Goal: Task Accomplishment & Management: Use online tool/utility

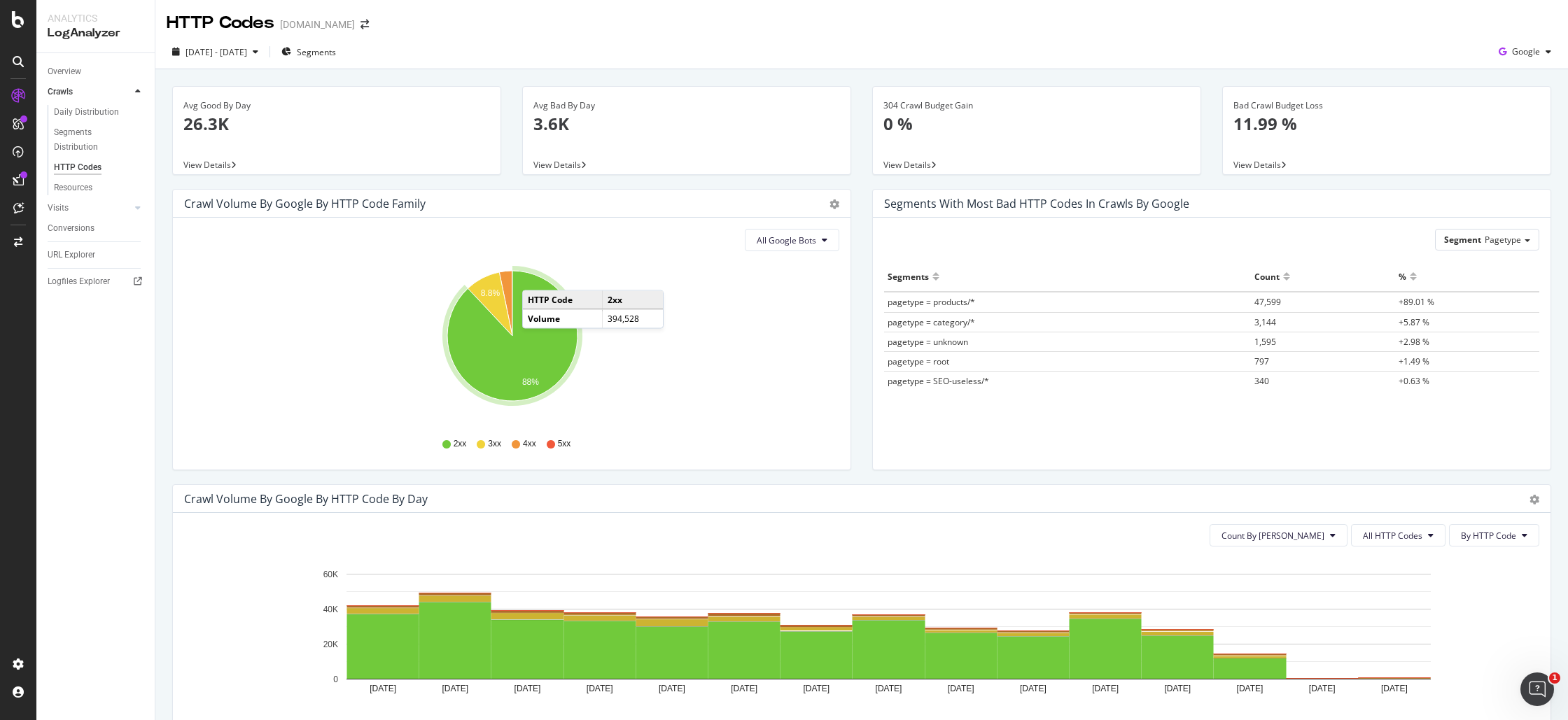
click at [945, 38] on div "[DATE] - [DATE] Segments Google" at bounding box center [861, 53] width 1413 height 35
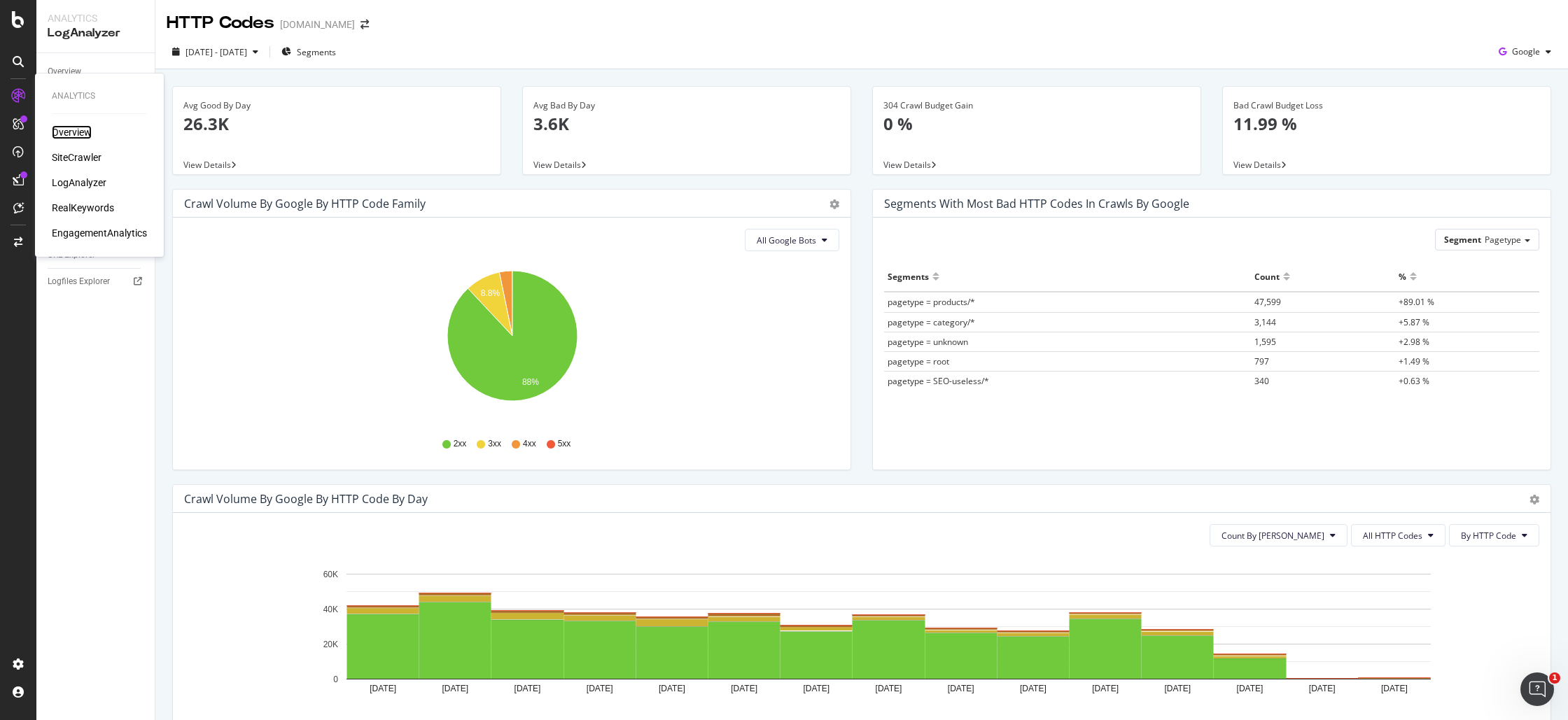
click at [71, 126] on div "Overview" at bounding box center [72, 132] width 40 height 14
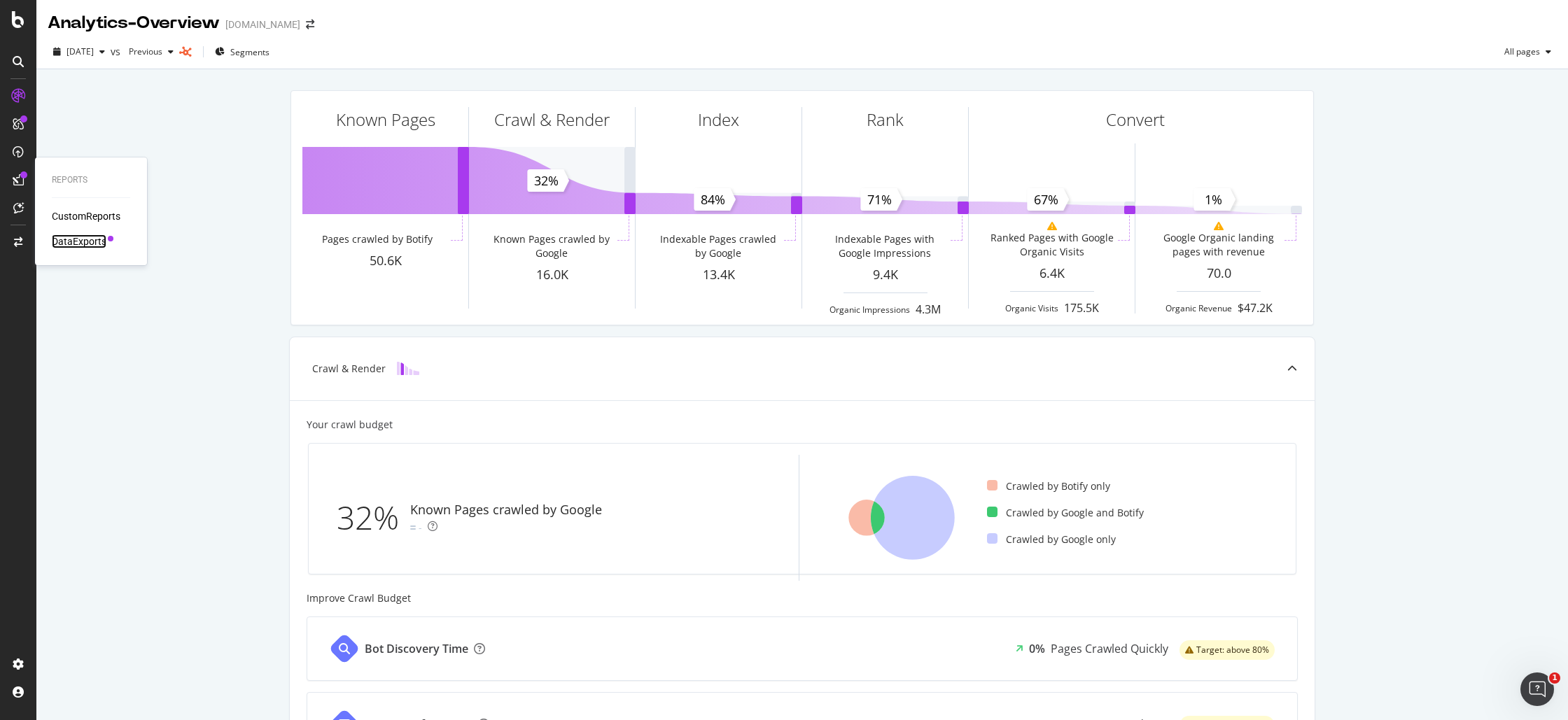
click at [89, 239] on div "DataExports" at bounding box center [79, 242] width 55 height 14
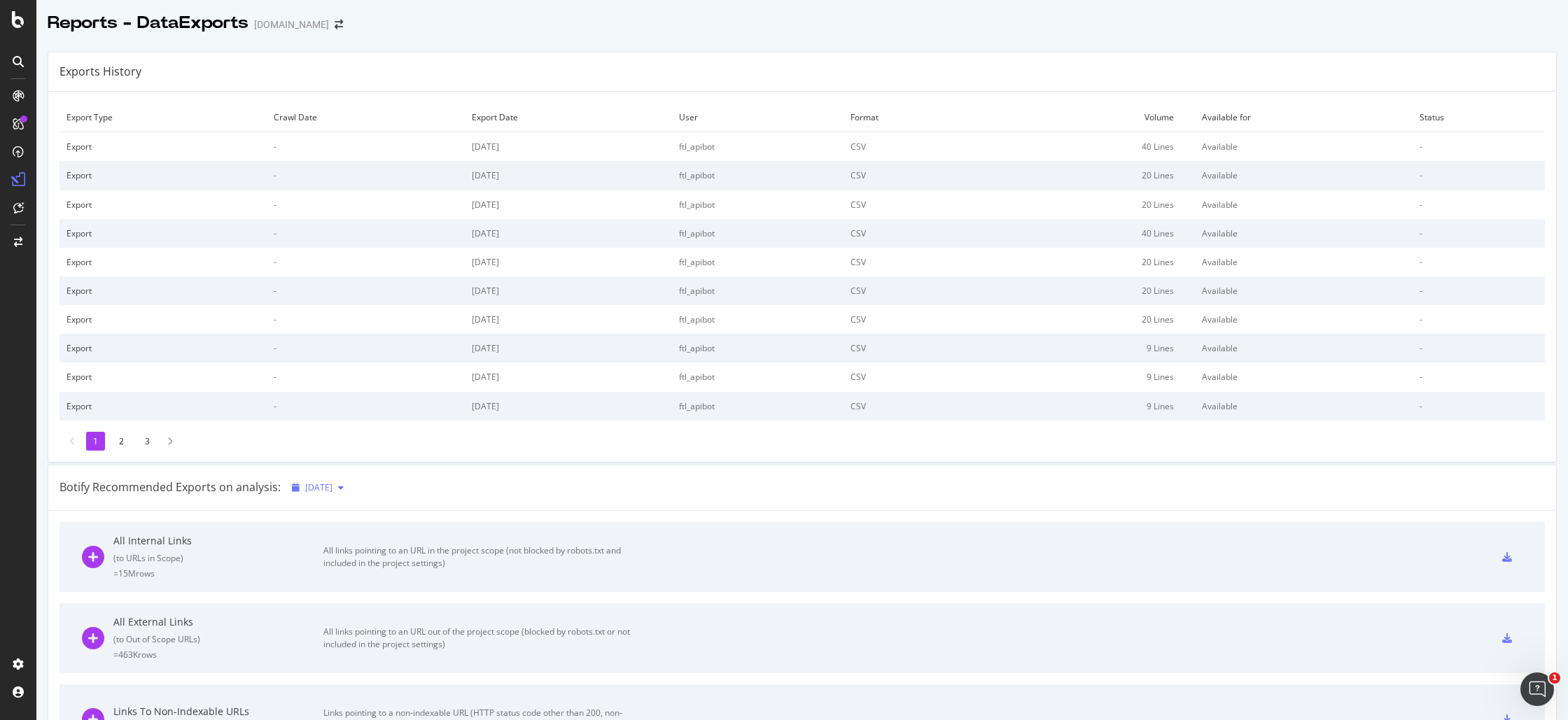
click at [330, 482] on span "[DATE]" at bounding box center [319, 488] width 27 height 12
click at [401, 480] on div "Botify Recommended Exports on analysis: [DATE]" at bounding box center [802, 488] width 1508 height 45
click at [95, 212] on div "CustomReports" at bounding box center [86, 216] width 69 height 14
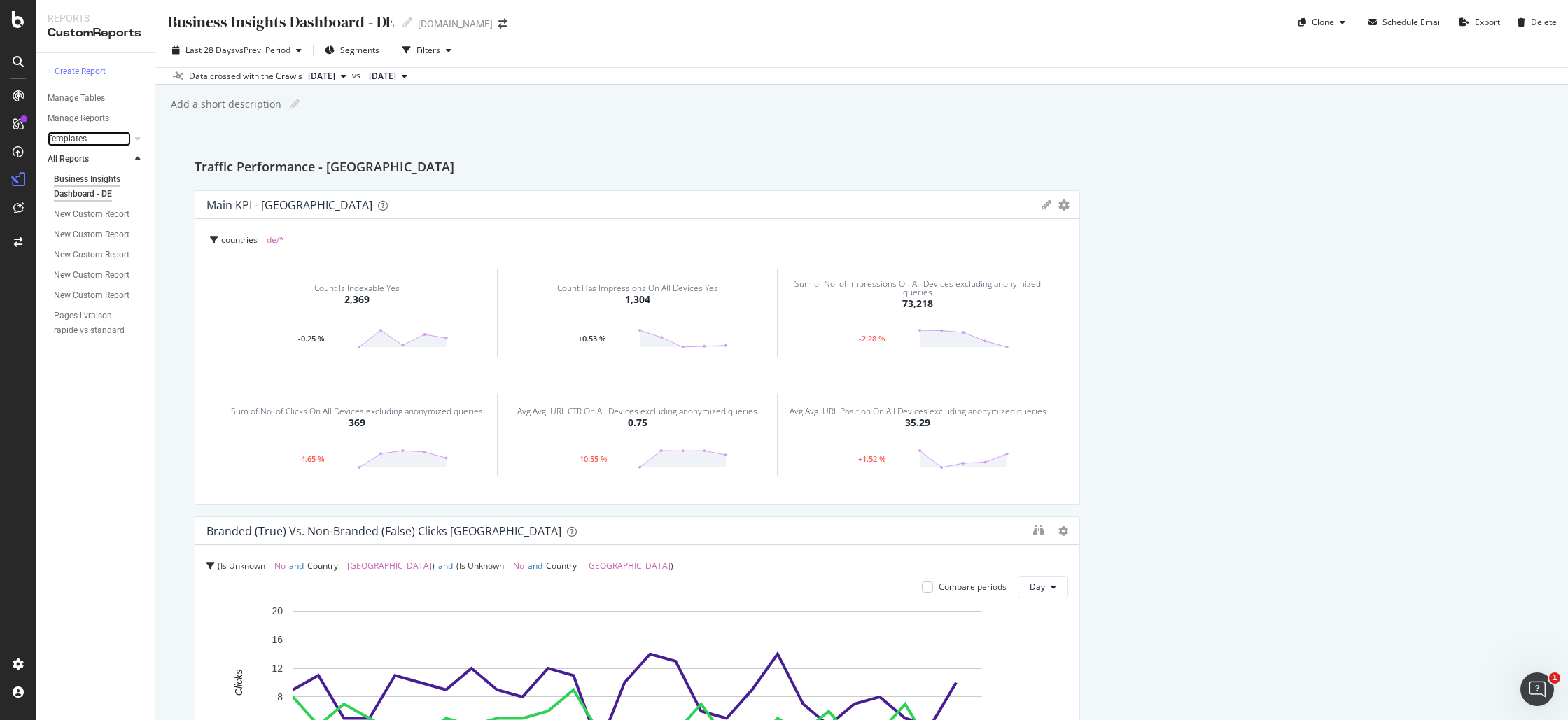
click at [87, 140] on link "Templates" at bounding box center [89, 139] width 84 height 15
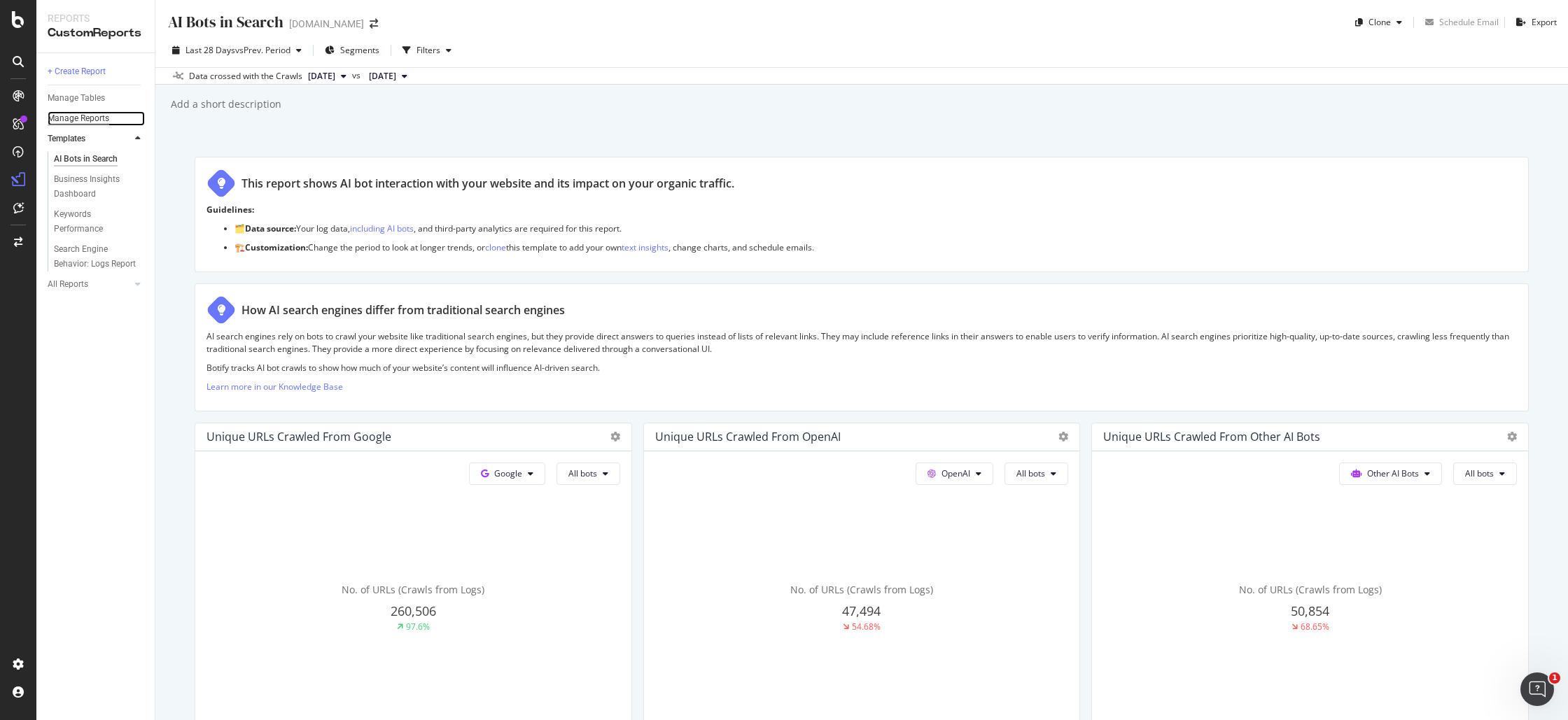
click at [84, 120] on div "Manage Reports" at bounding box center [78, 119] width 62 height 15
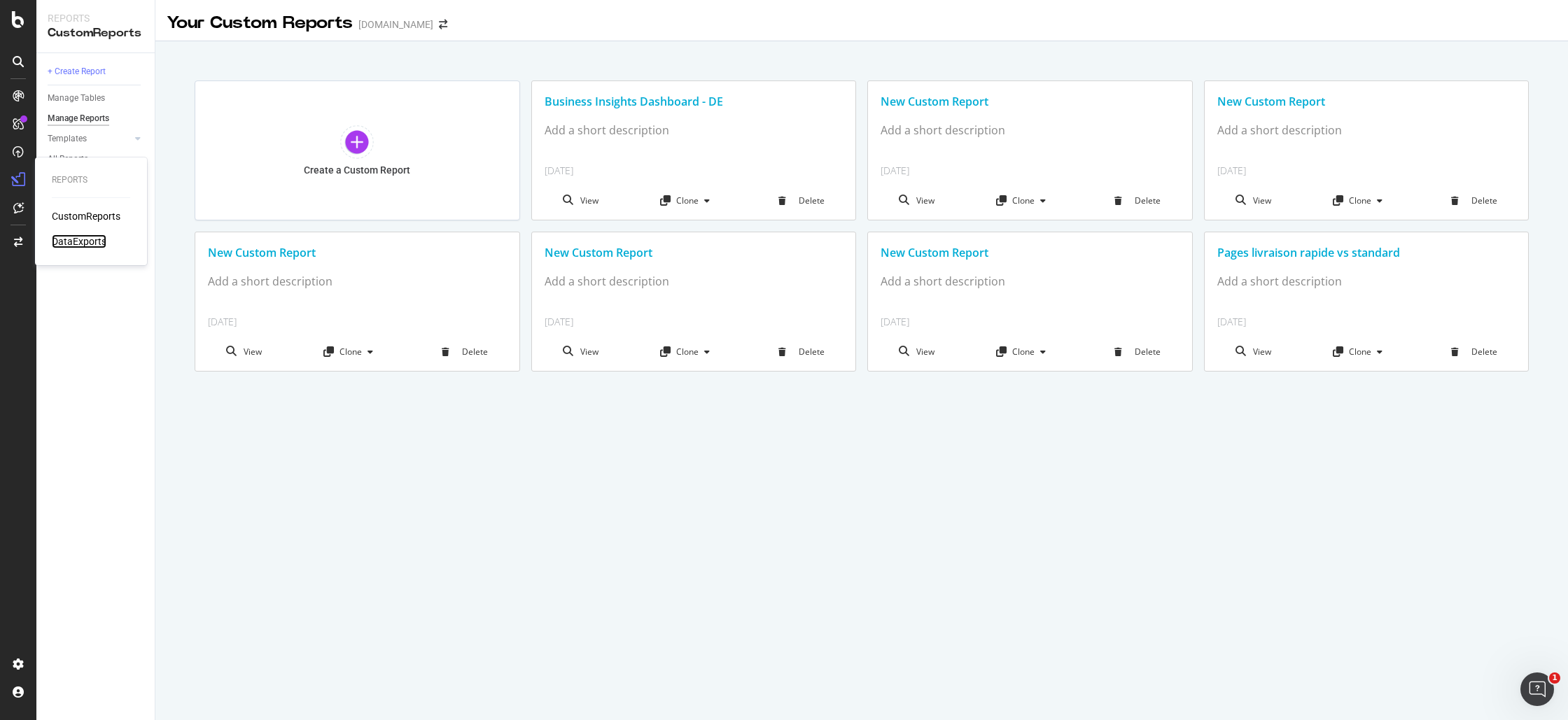
click at [86, 242] on div "DataExports" at bounding box center [79, 242] width 55 height 14
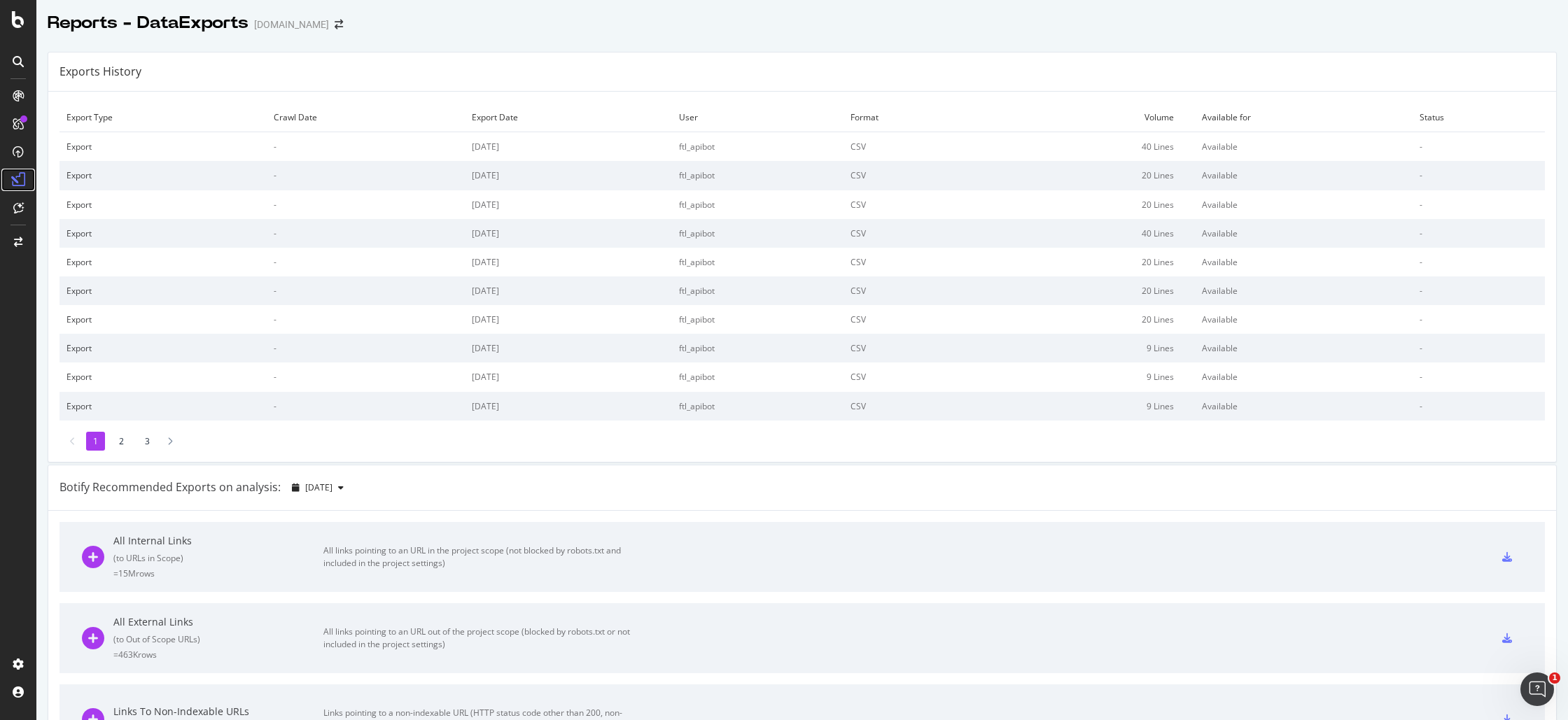
click at [20, 175] on icon at bounding box center [18, 180] width 14 height 14
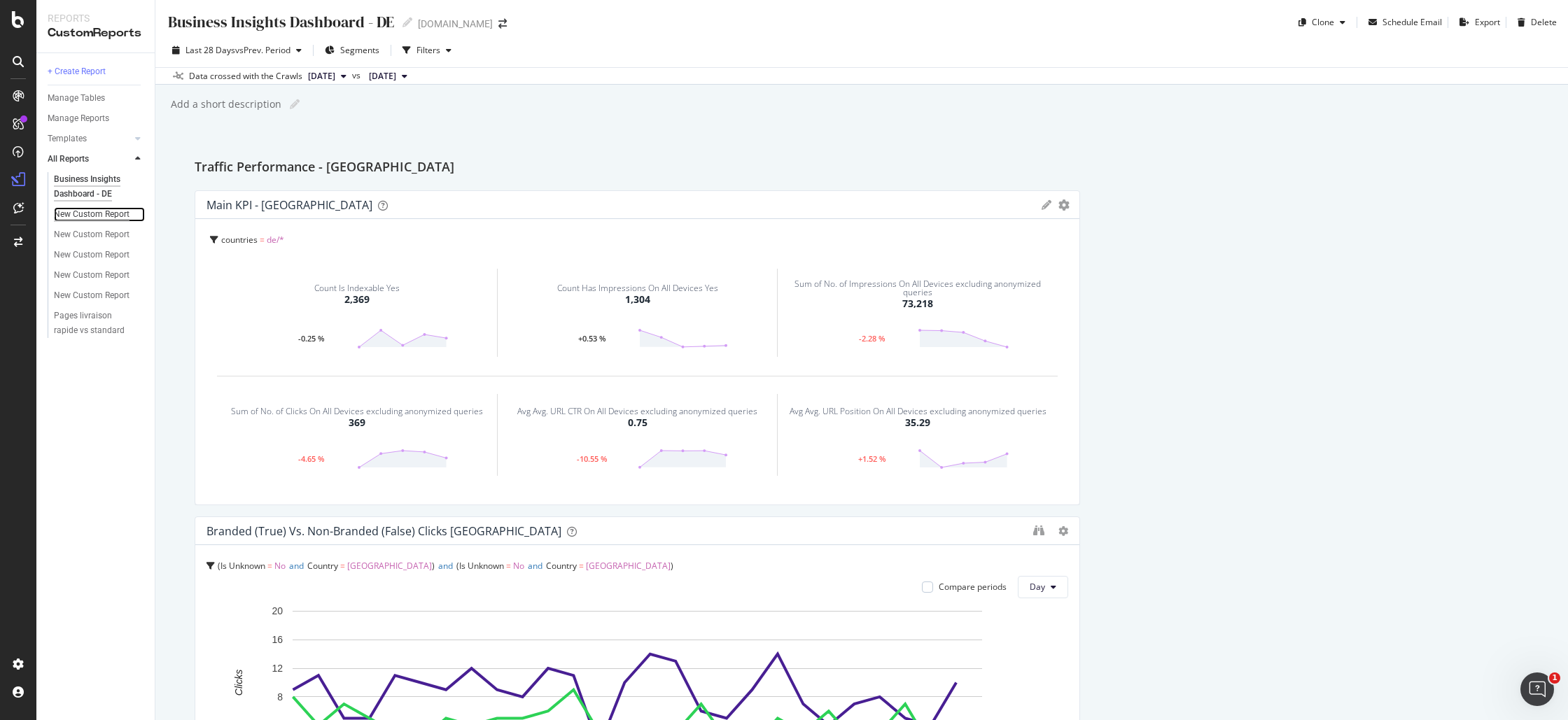
click at [127, 213] on div "New Custom Report" at bounding box center [92, 214] width 75 height 15
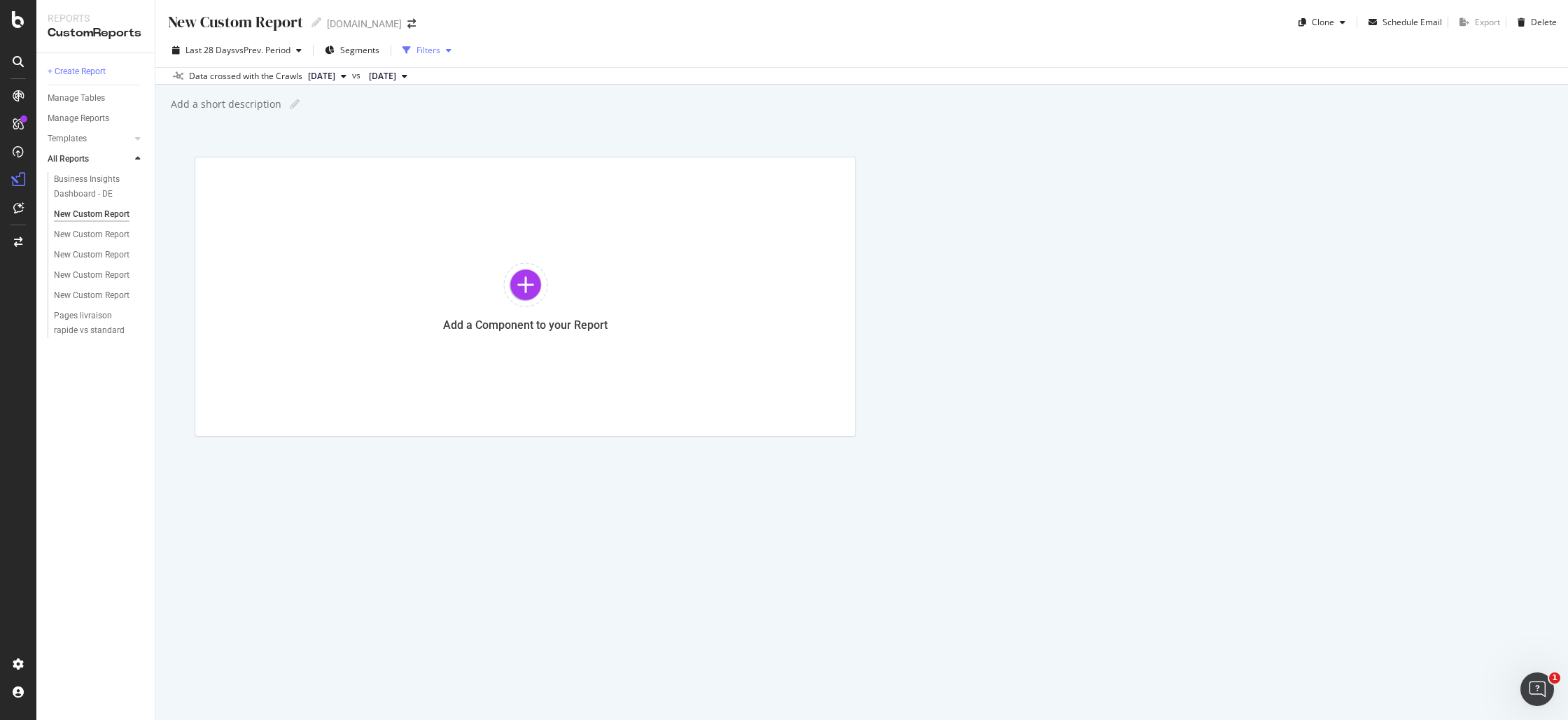
click at [411, 49] on icon "button" at bounding box center [406, 50] width 8 height 8
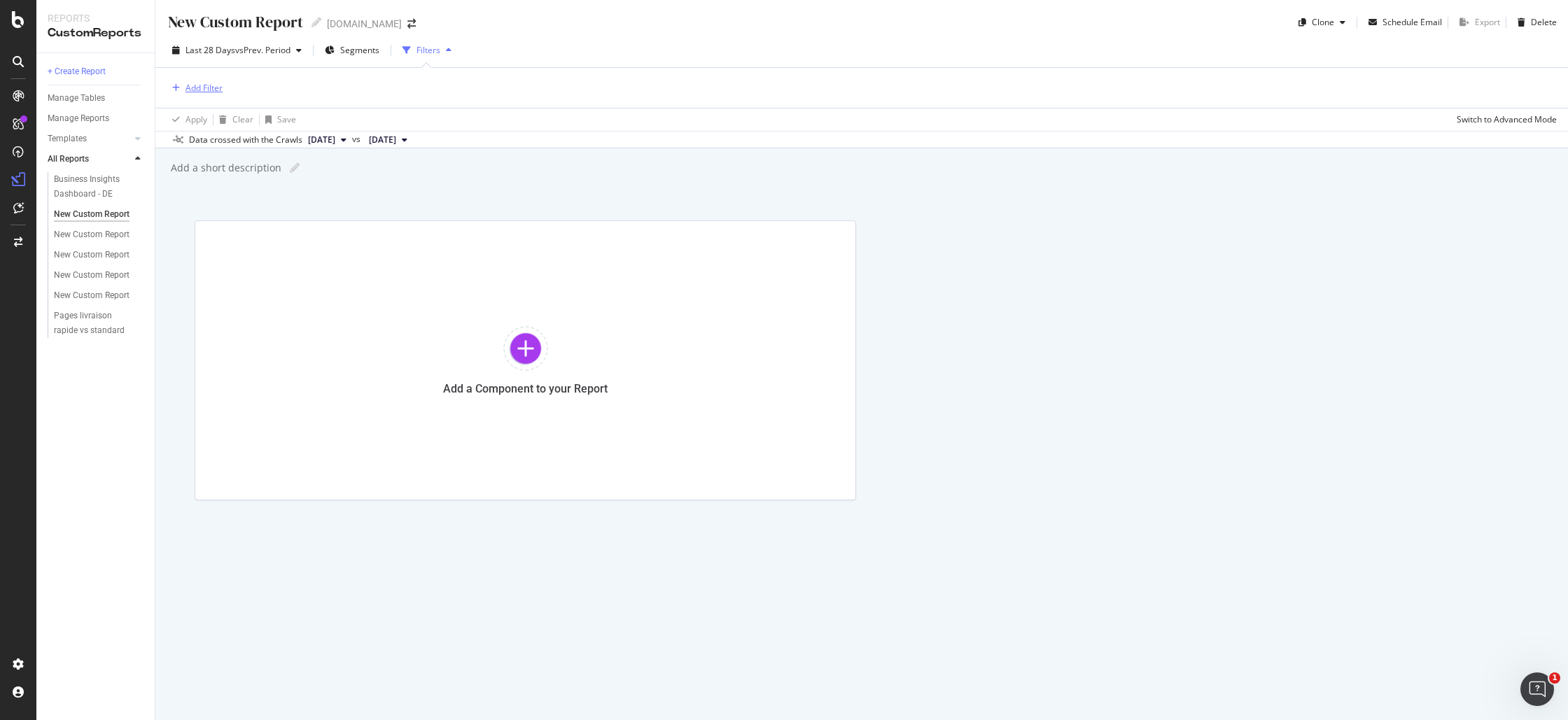
click at [187, 90] on div "Add Filter" at bounding box center [203, 88] width 37 height 12
click at [257, 118] on div "Saved Filters" at bounding box center [270, 123] width 59 height 14
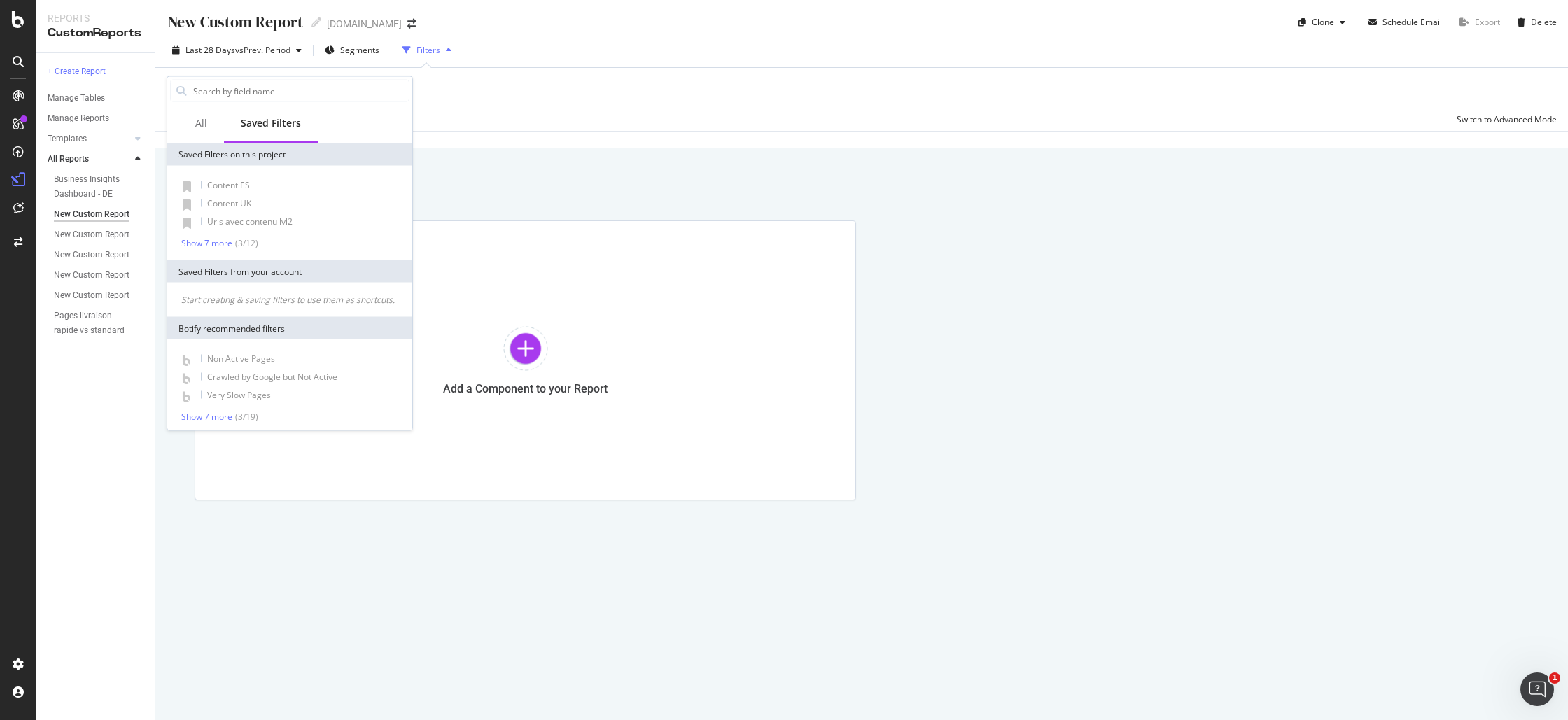
scroll to position [4, 0]
click at [206, 411] on div "Show 7 more" at bounding box center [207, 412] width 51 height 10
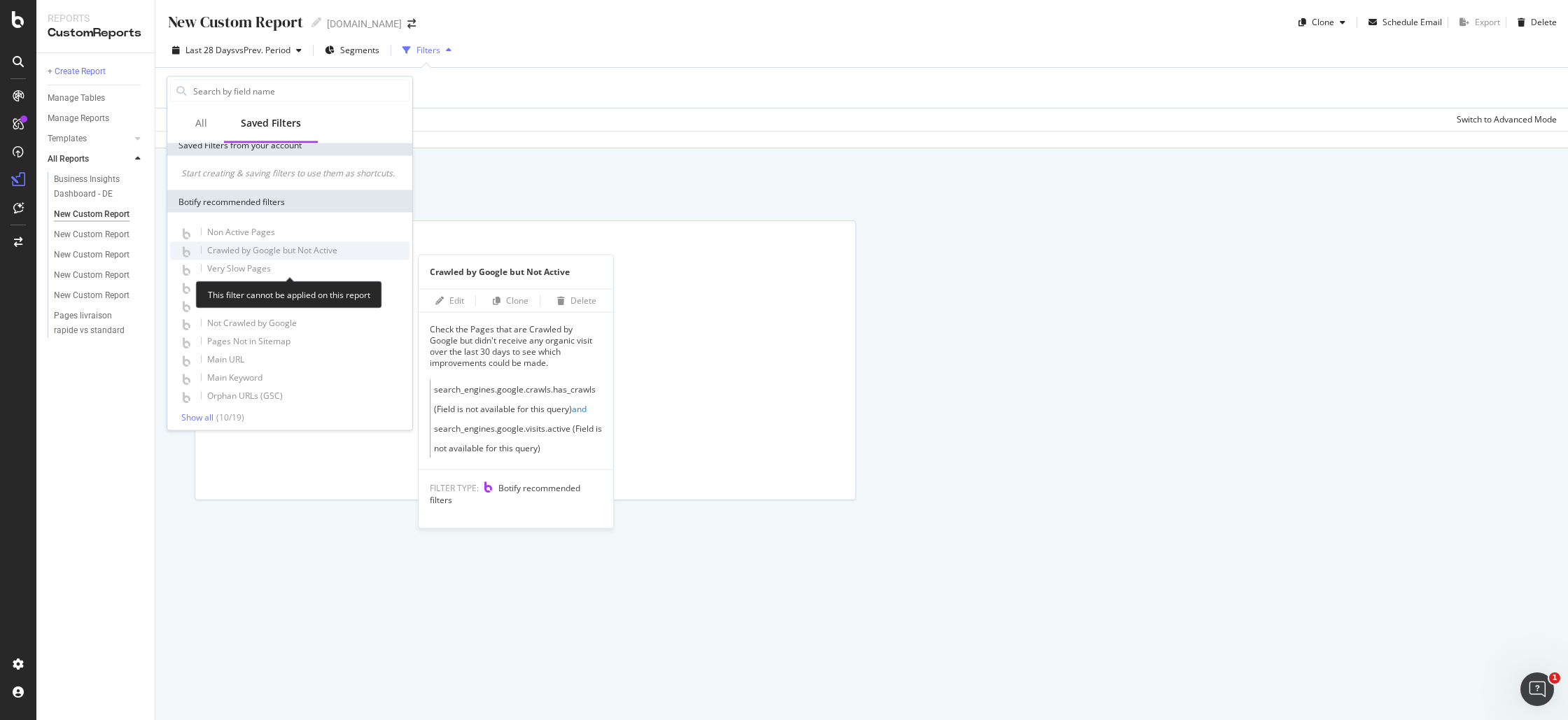
scroll to position [131, 0]
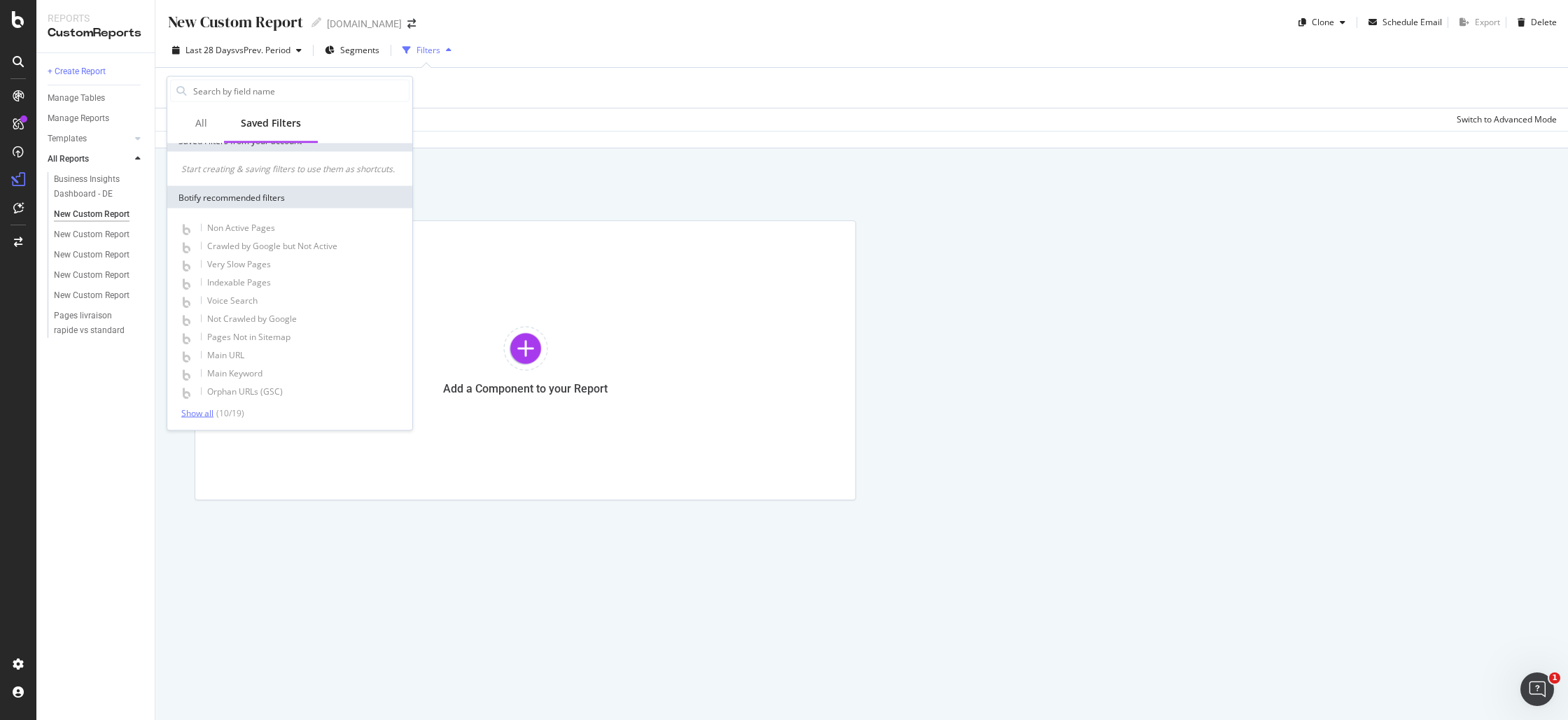
click at [196, 410] on div "Show all" at bounding box center [197, 412] width 32 height 10
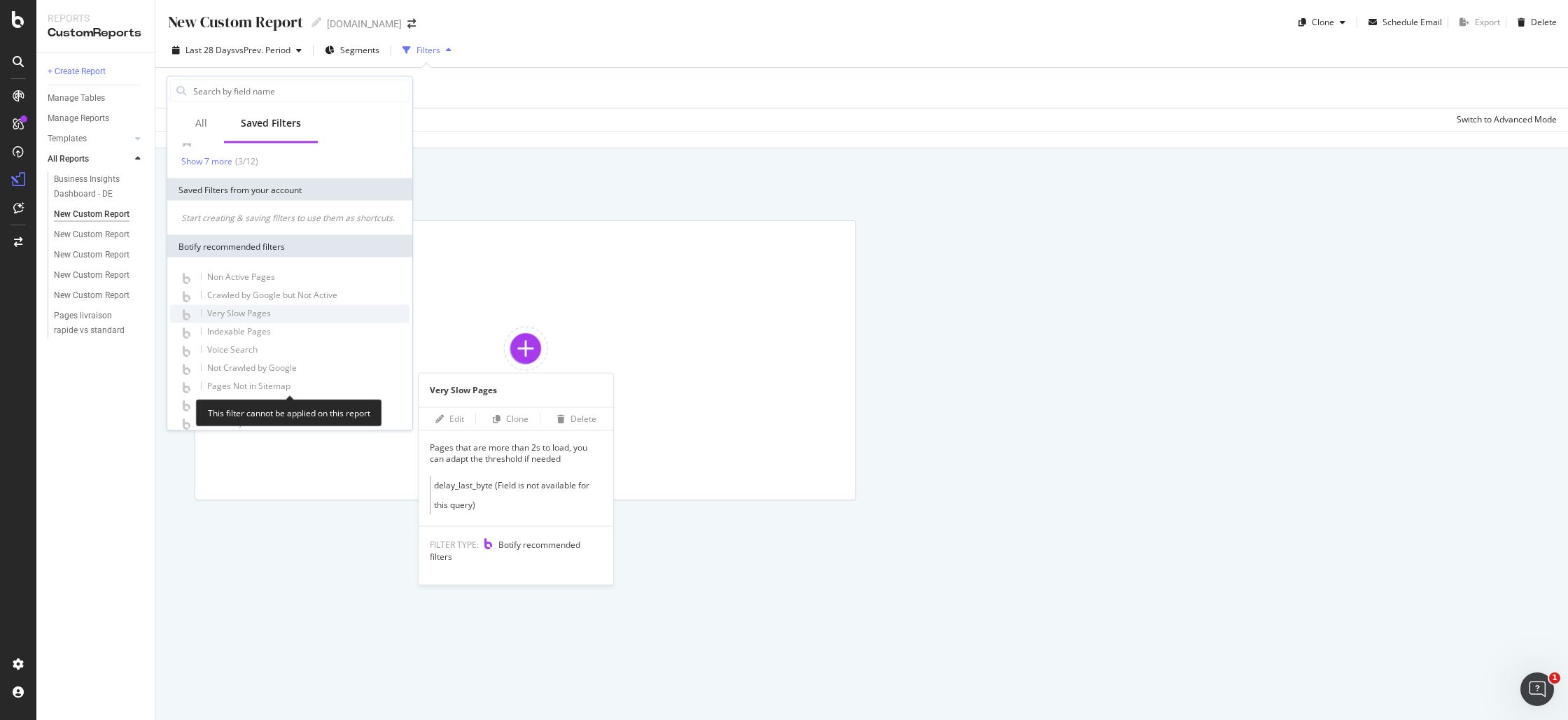
scroll to position [0, 0]
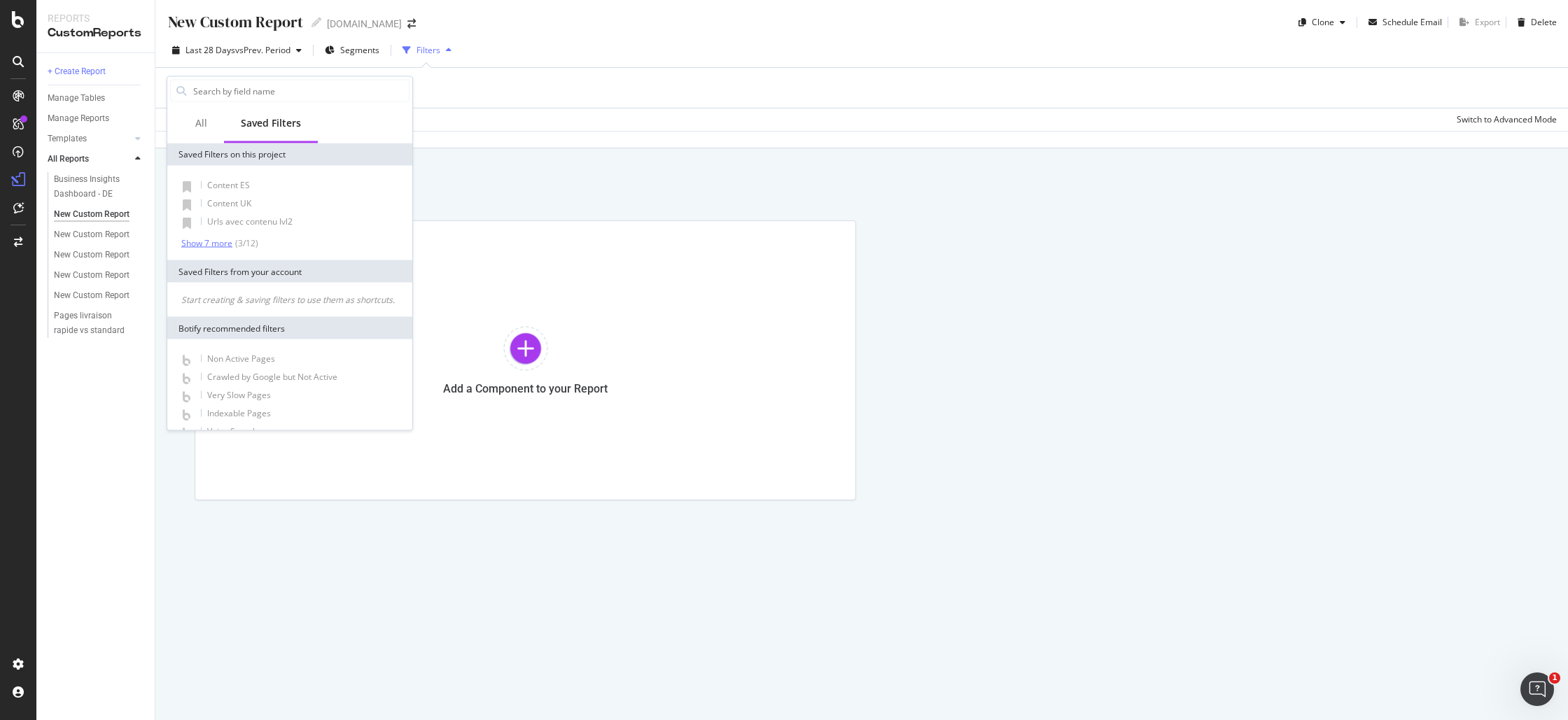
click at [204, 238] on div "Show 7 more" at bounding box center [207, 242] width 51 height 10
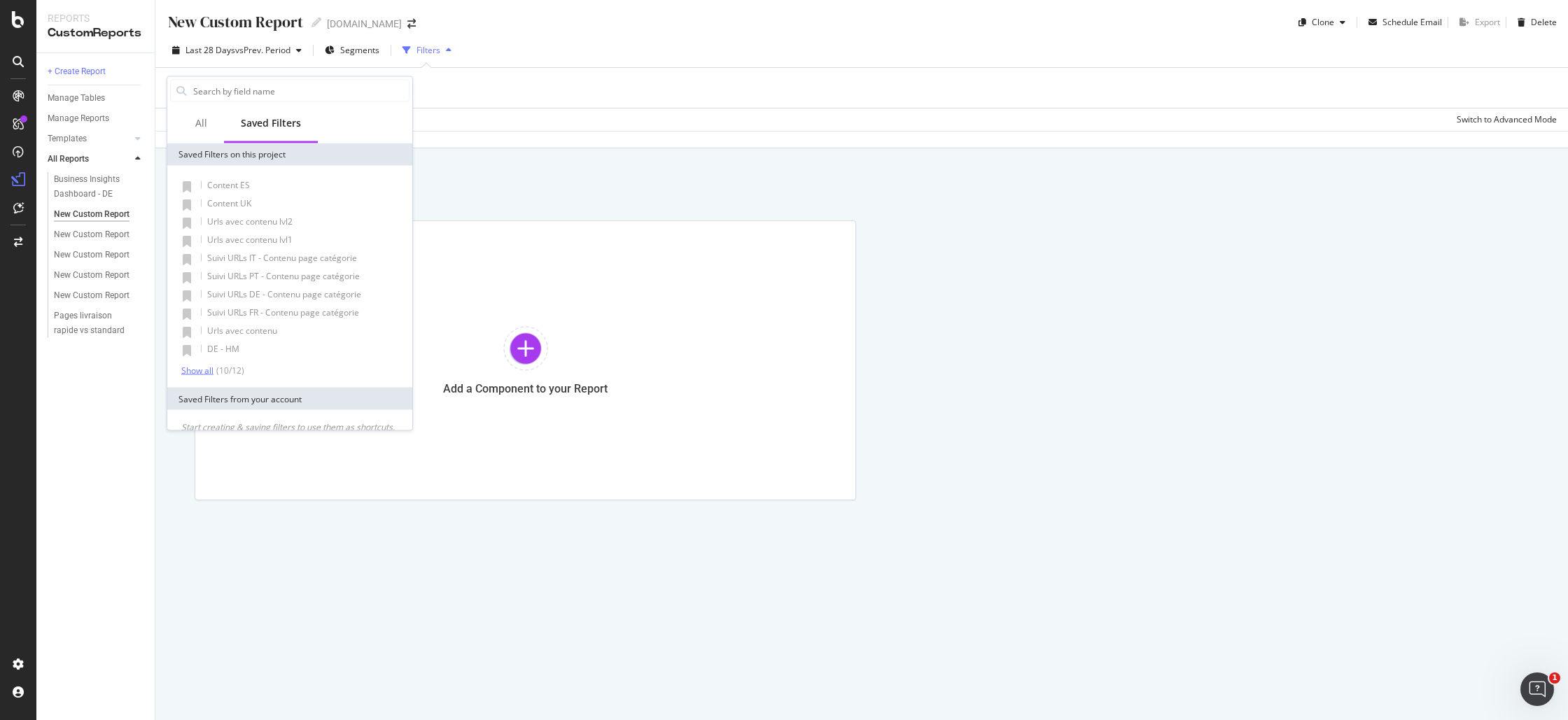
click at [200, 372] on div "Show all" at bounding box center [197, 370] width 32 height 10
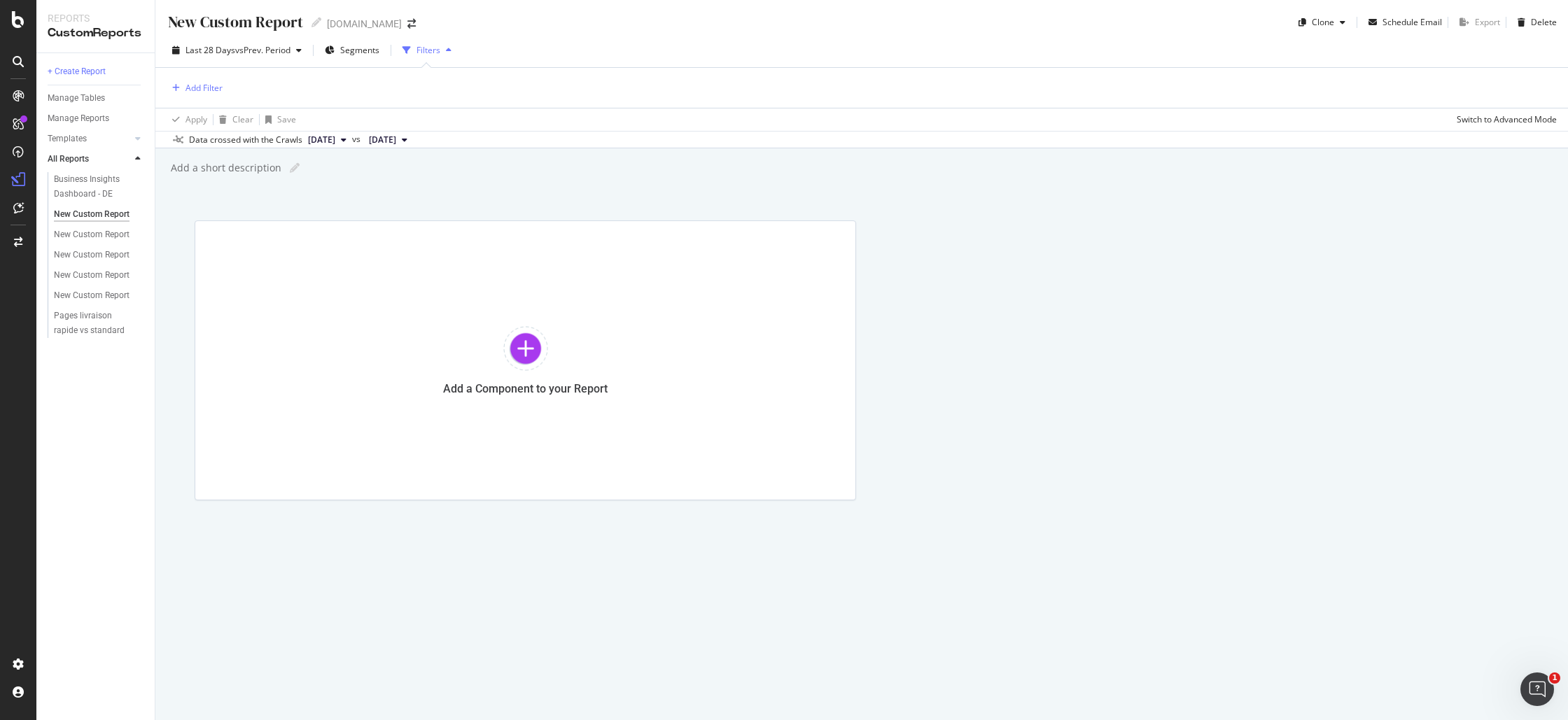
click at [1167, 365] on div "Add a Component to your Report" at bounding box center [862, 360] width 1335 height 280
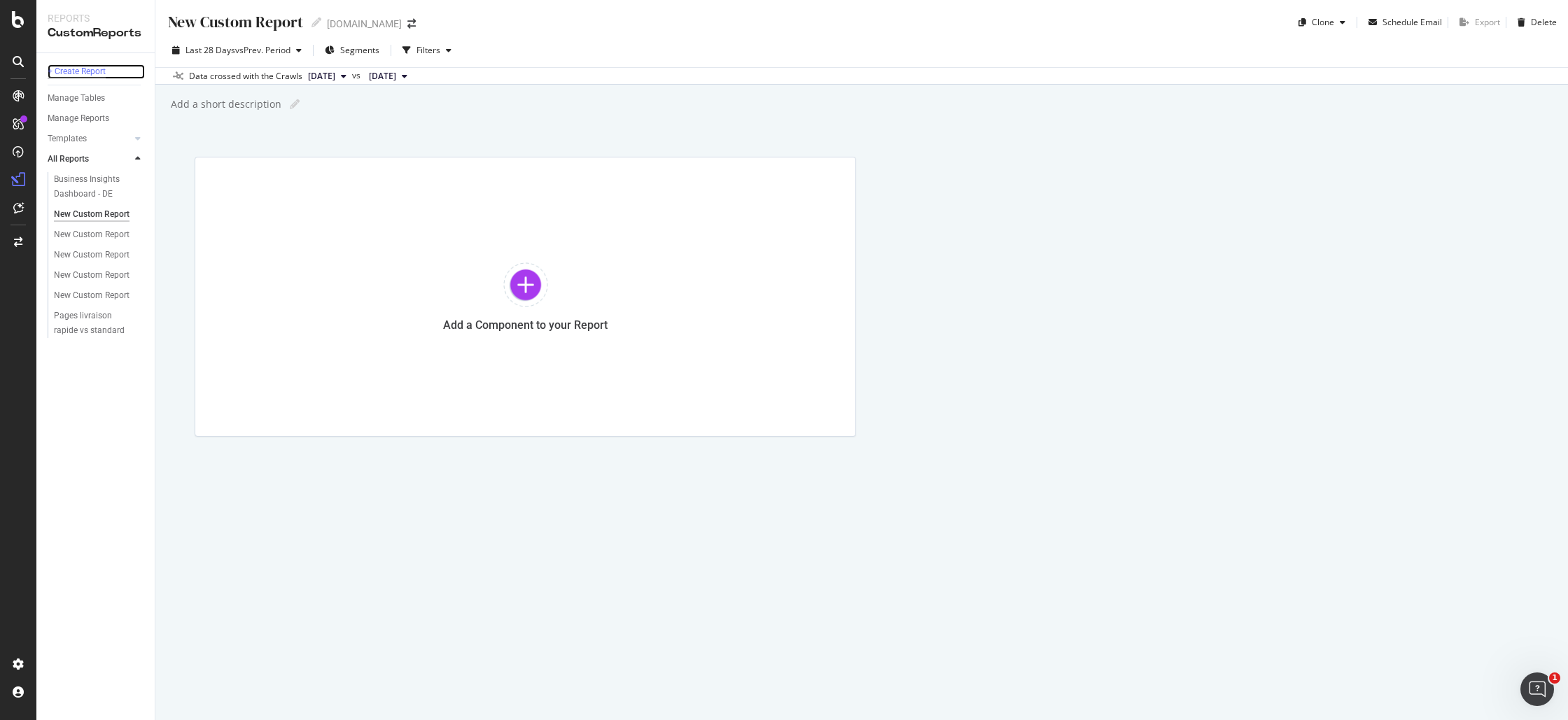
click at [86, 70] on div "+ Create Report" at bounding box center [76, 72] width 58 height 15
click at [373, 113] on div "Add a short description Add a short description" at bounding box center [869, 105] width 1399 height 21
click at [432, 315] on div "Add a Component to your Report" at bounding box center [525, 296] width 662 height 280
click at [527, 290] on div at bounding box center [526, 285] width 45 height 45
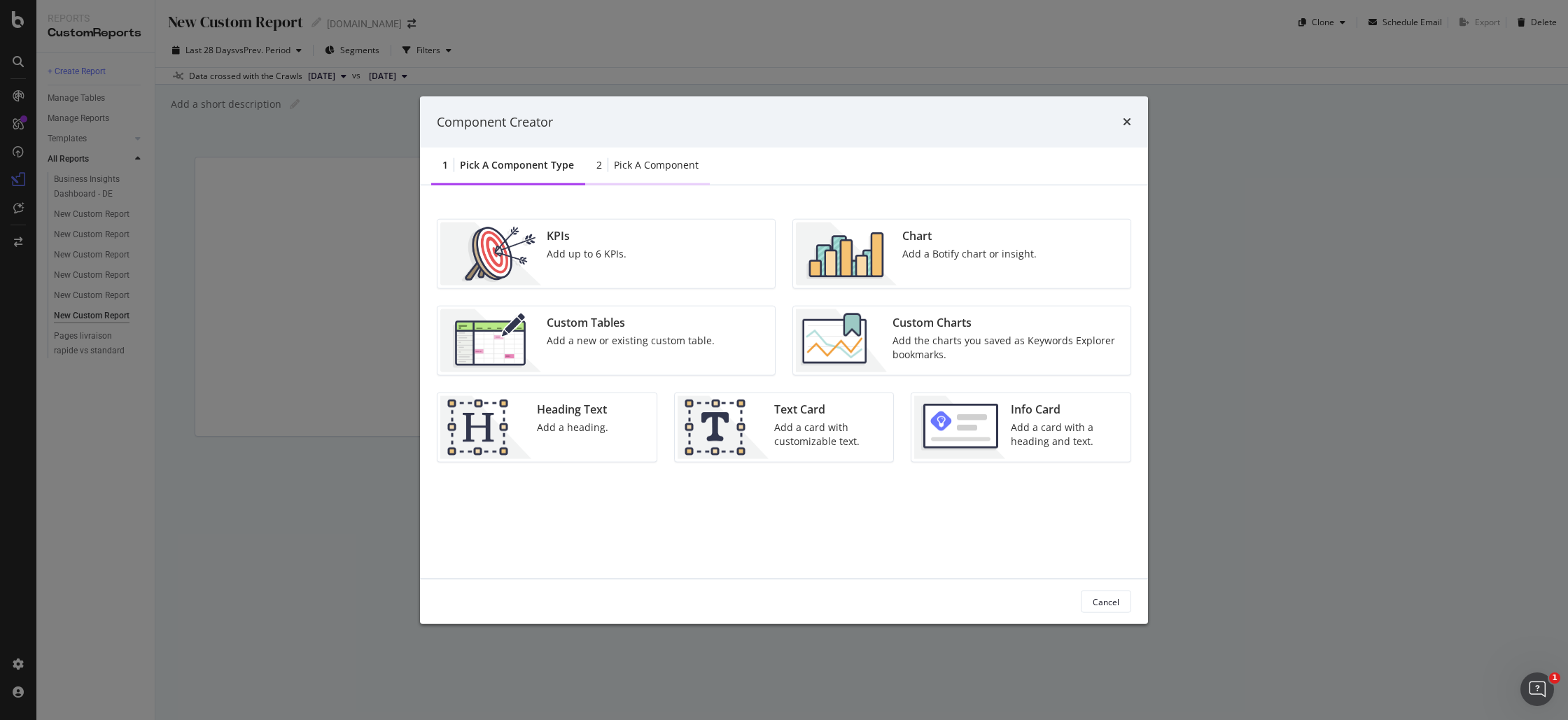
click at [696, 166] on div "2 Pick a Component" at bounding box center [648, 166] width 125 height 38
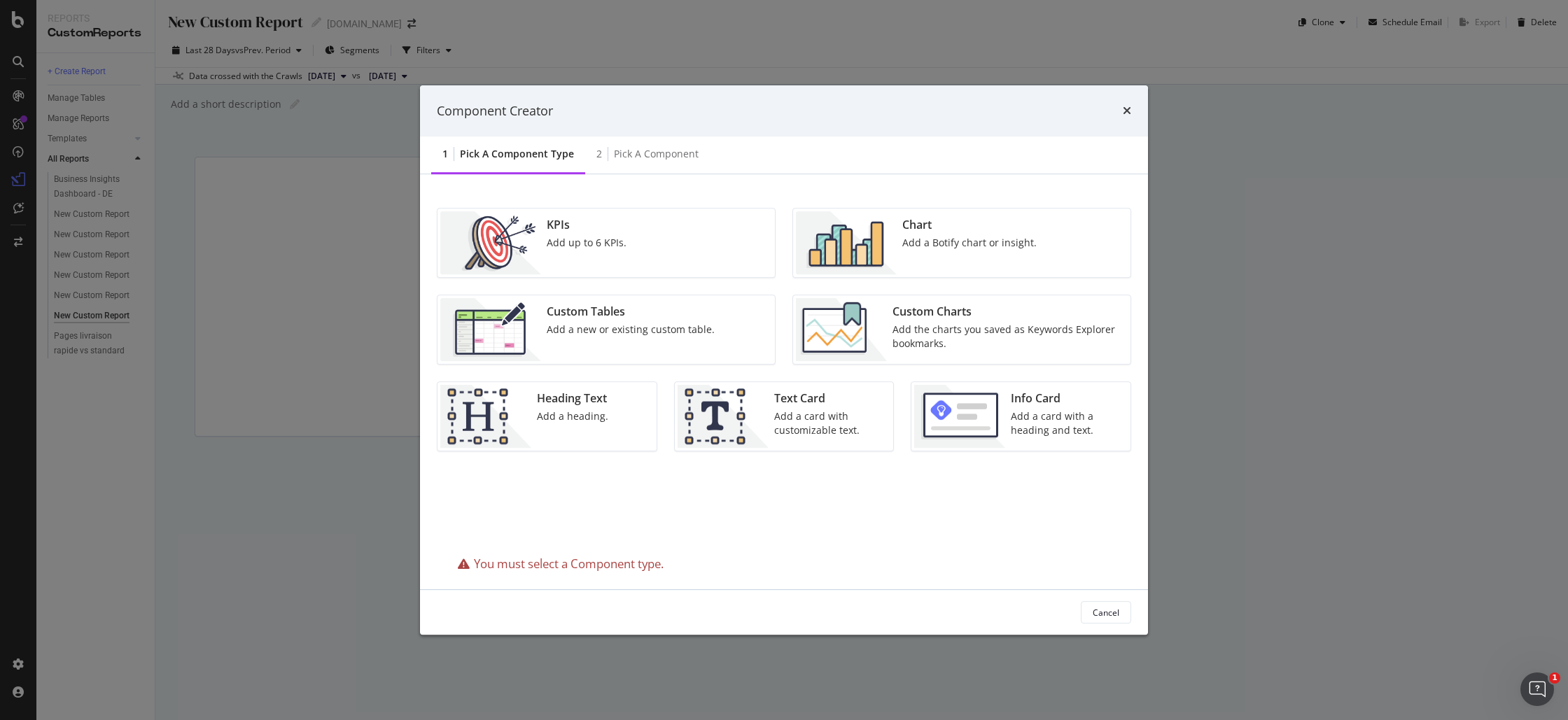
click at [549, 162] on div "1 Pick a Component type" at bounding box center [508, 154] width 154 height 38
click at [1137, 115] on div "Component Creator" at bounding box center [784, 111] width 728 height 52
click at [1131, 113] on div "Component Creator" at bounding box center [784, 111] width 728 height 52
click at [1131, 105] on div "Component Creator" at bounding box center [784, 111] width 728 height 52
click at [1128, 108] on icon "times" at bounding box center [1127, 111] width 8 height 11
